Goal: Information Seeking & Learning: Learn about a topic

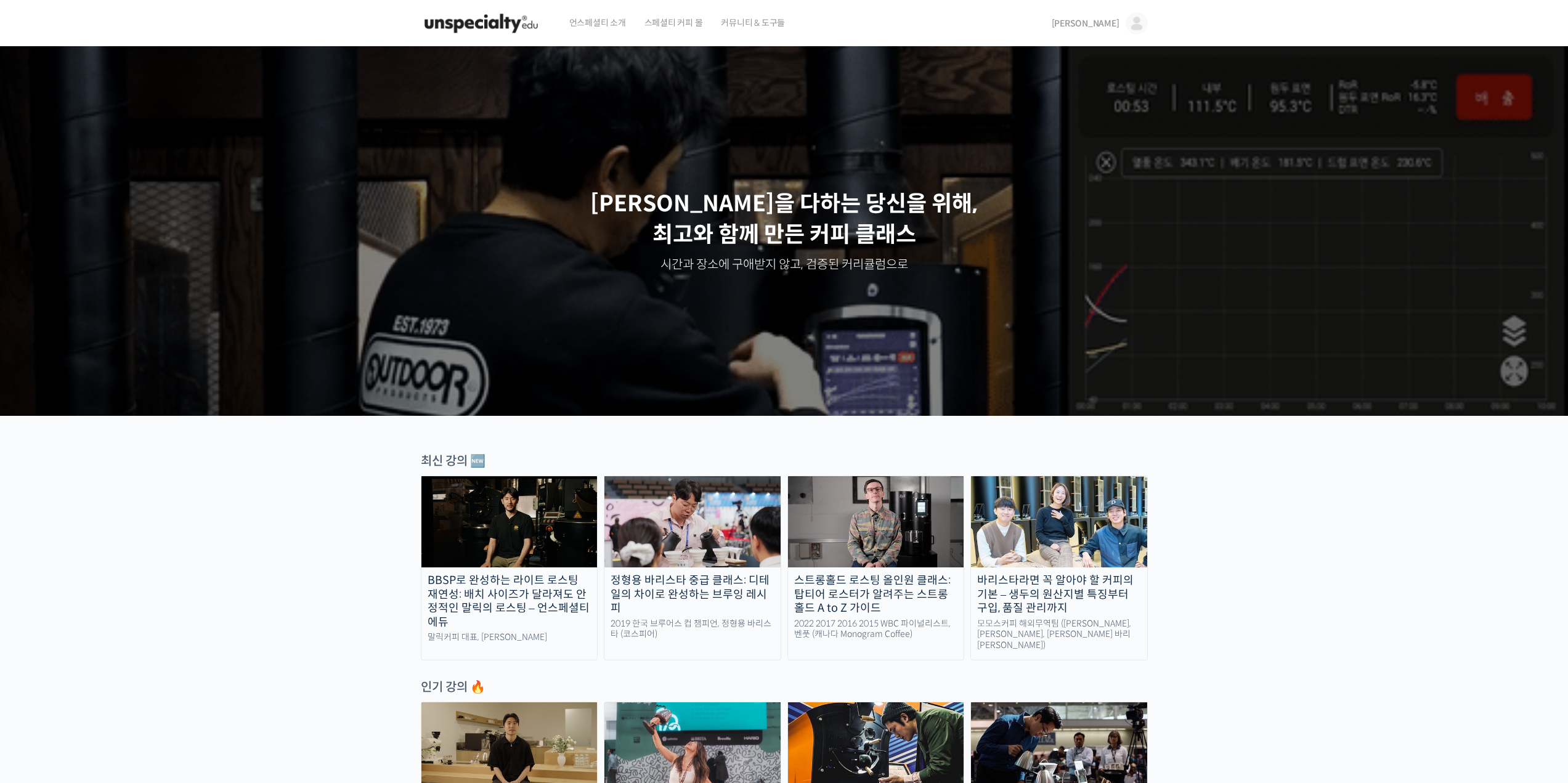
click at [580, 21] on span "언스페셜티 소개" at bounding box center [597, 22] width 56 height 46
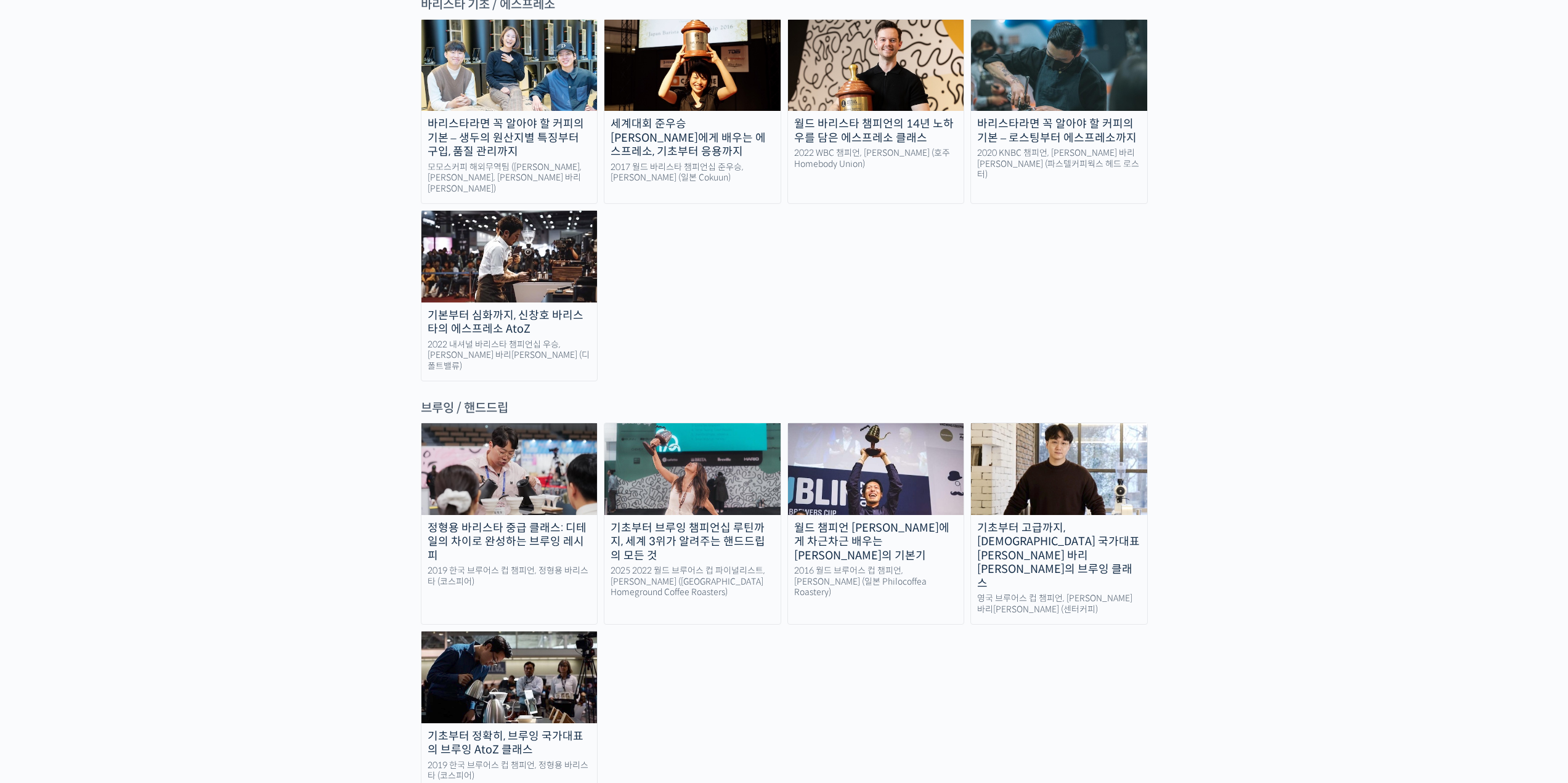
scroll to position [1478, 0]
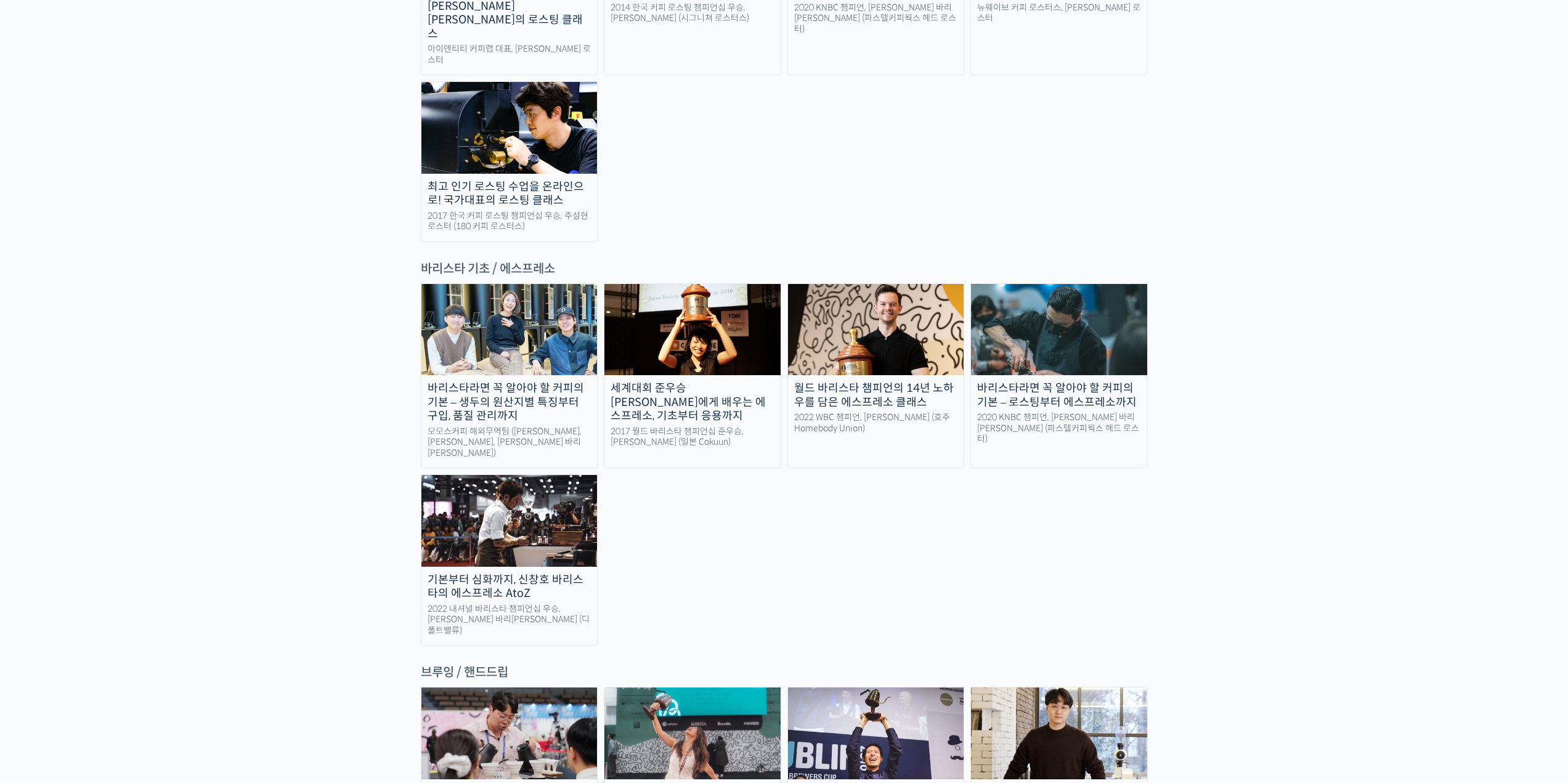
click at [1083, 382] on div "바리스타라면 꼭 알아야 할 커피의 기본 – 로스팅부터 에스프레소까지" at bounding box center [1058, 395] width 176 height 27
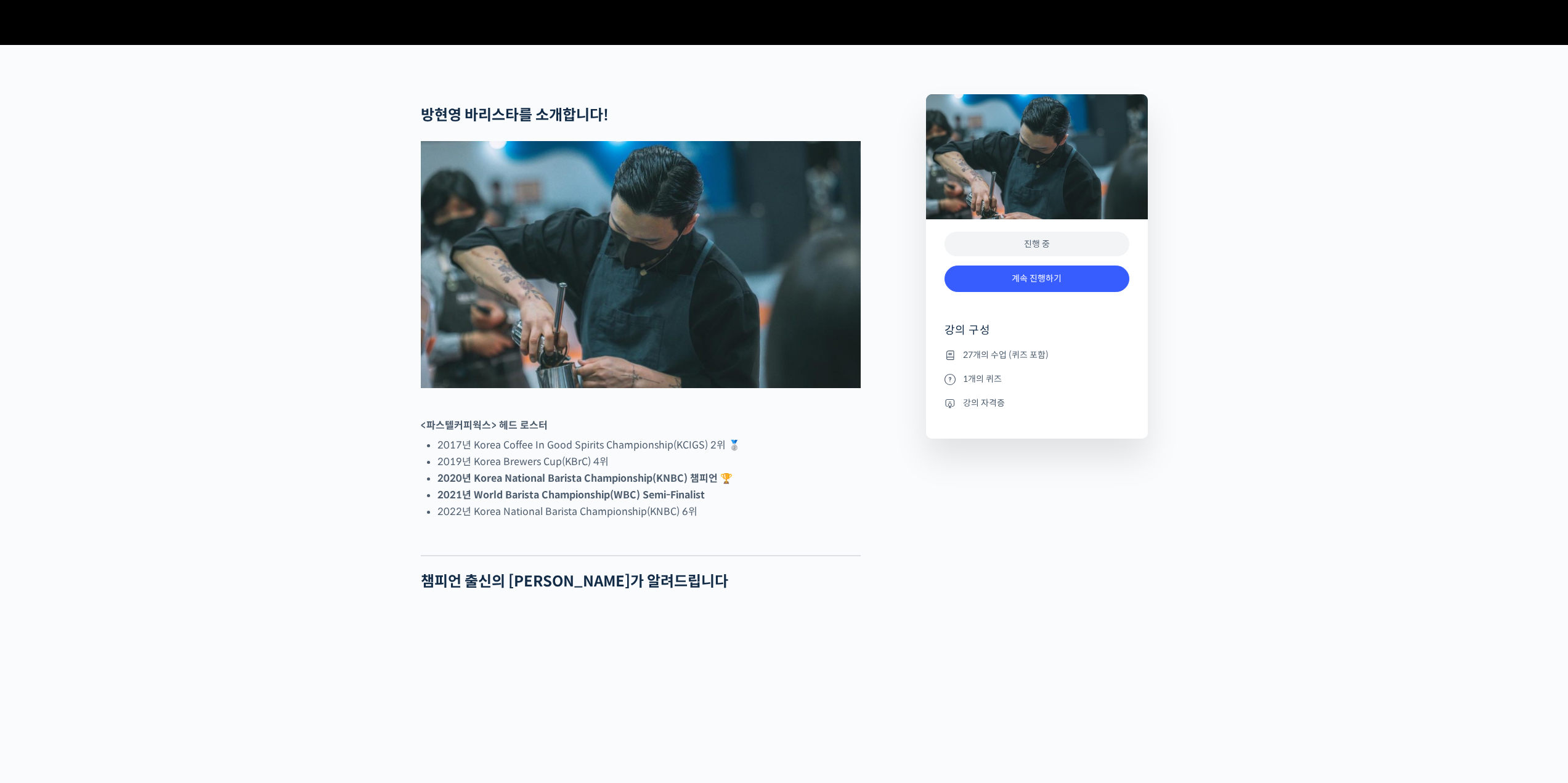
scroll to position [739, 0]
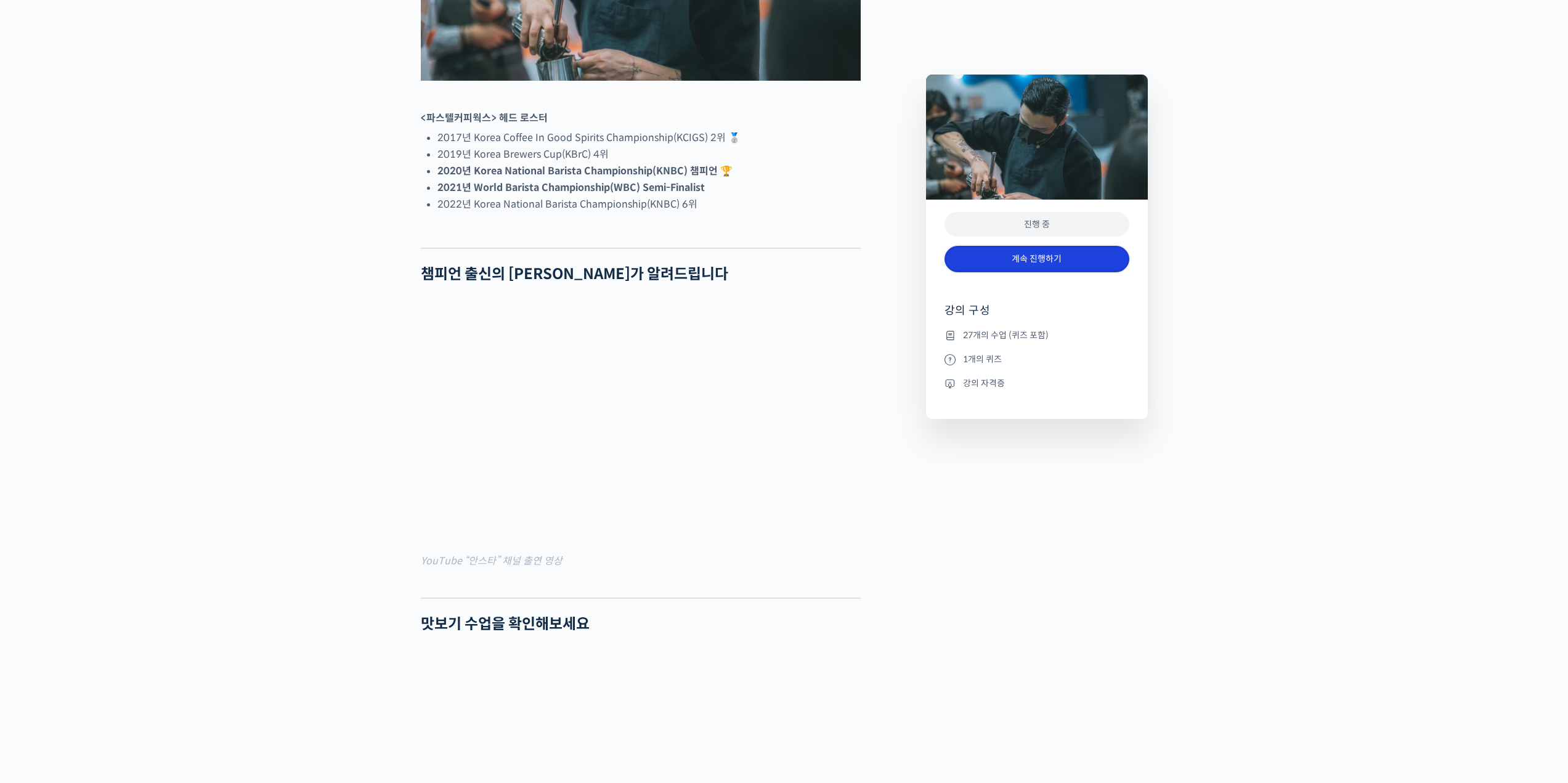
click at [1040, 262] on link "계속 진행하기" at bounding box center [1037, 259] width 185 height 27
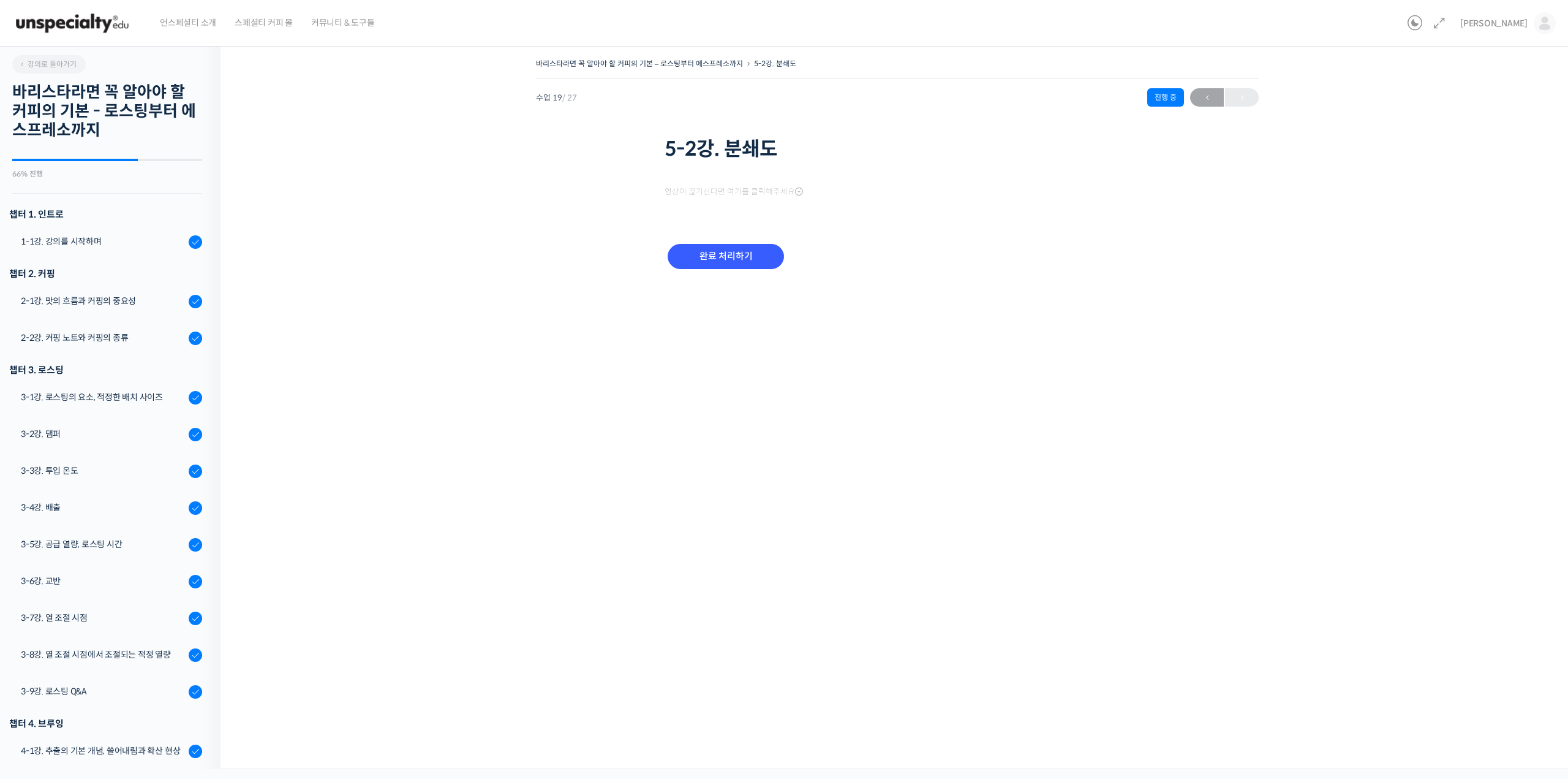
scroll to position [559, 0]
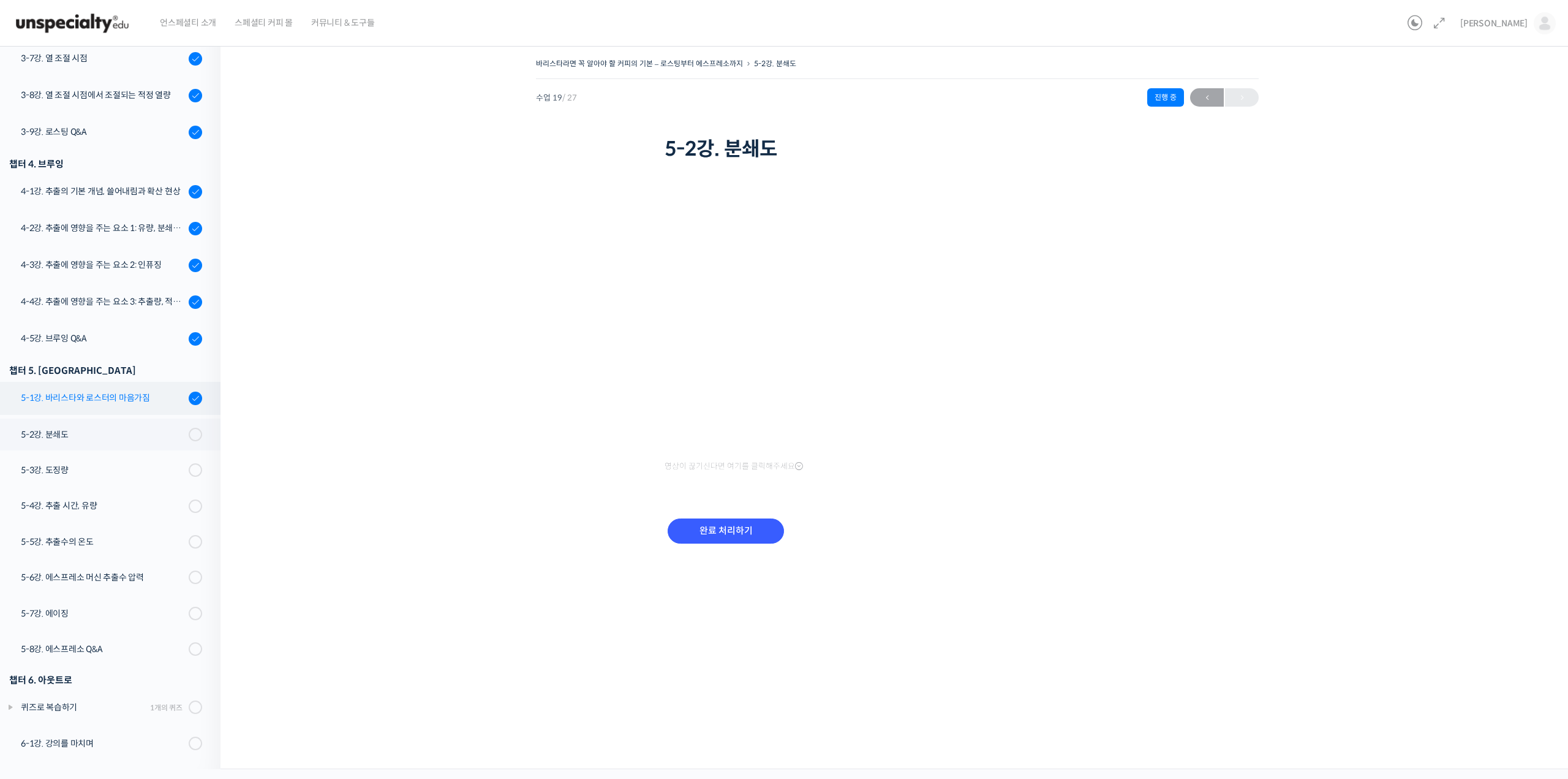
click at [105, 400] on div "5-1강. 바리스타와 로스터의 마음가짐" at bounding box center [102, 398] width 164 height 14
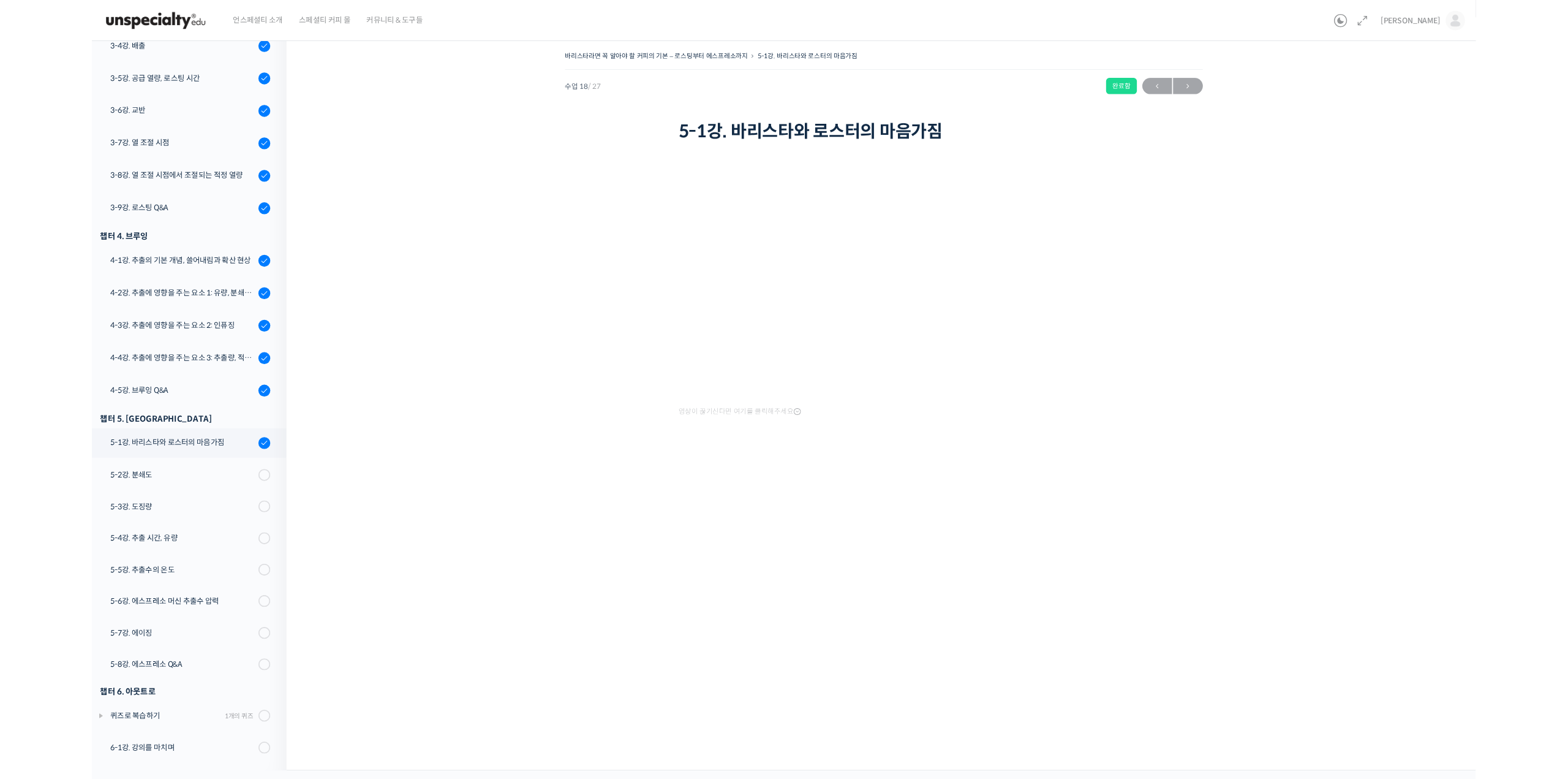
scroll to position [456, 0]
